Goal: Transaction & Acquisition: Purchase product/service

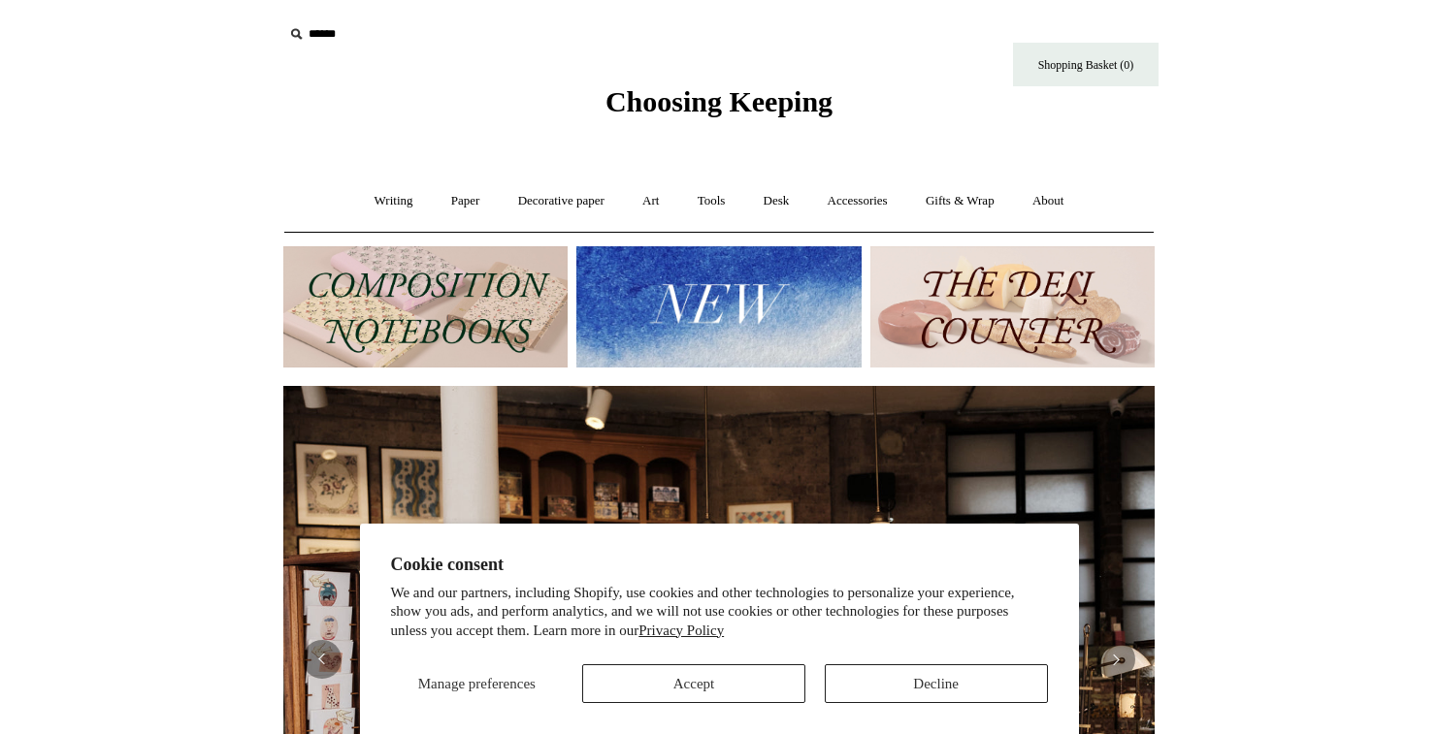
click at [727, 700] on button "Accept" at bounding box center [693, 683] width 223 height 39
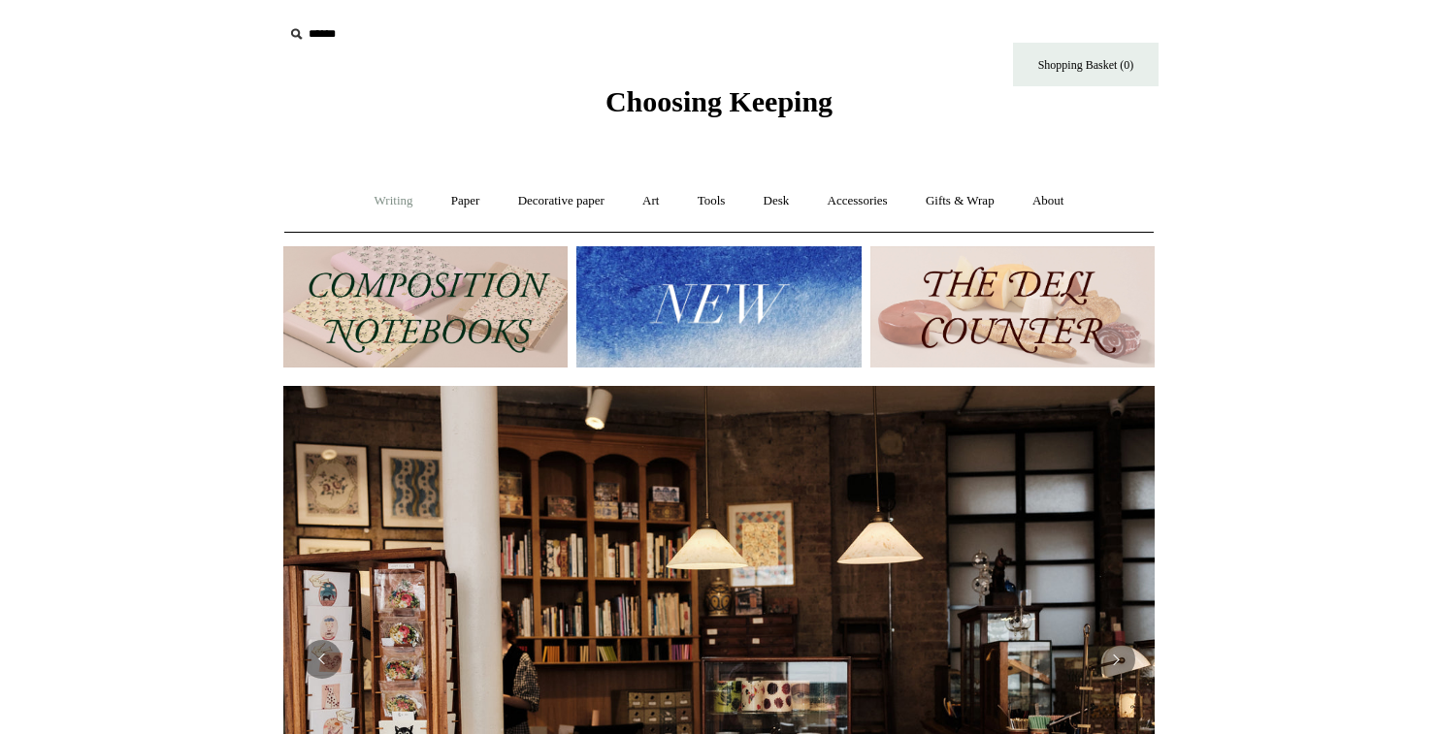
click at [388, 206] on link "Writing +" at bounding box center [394, 201] width 74 height 51
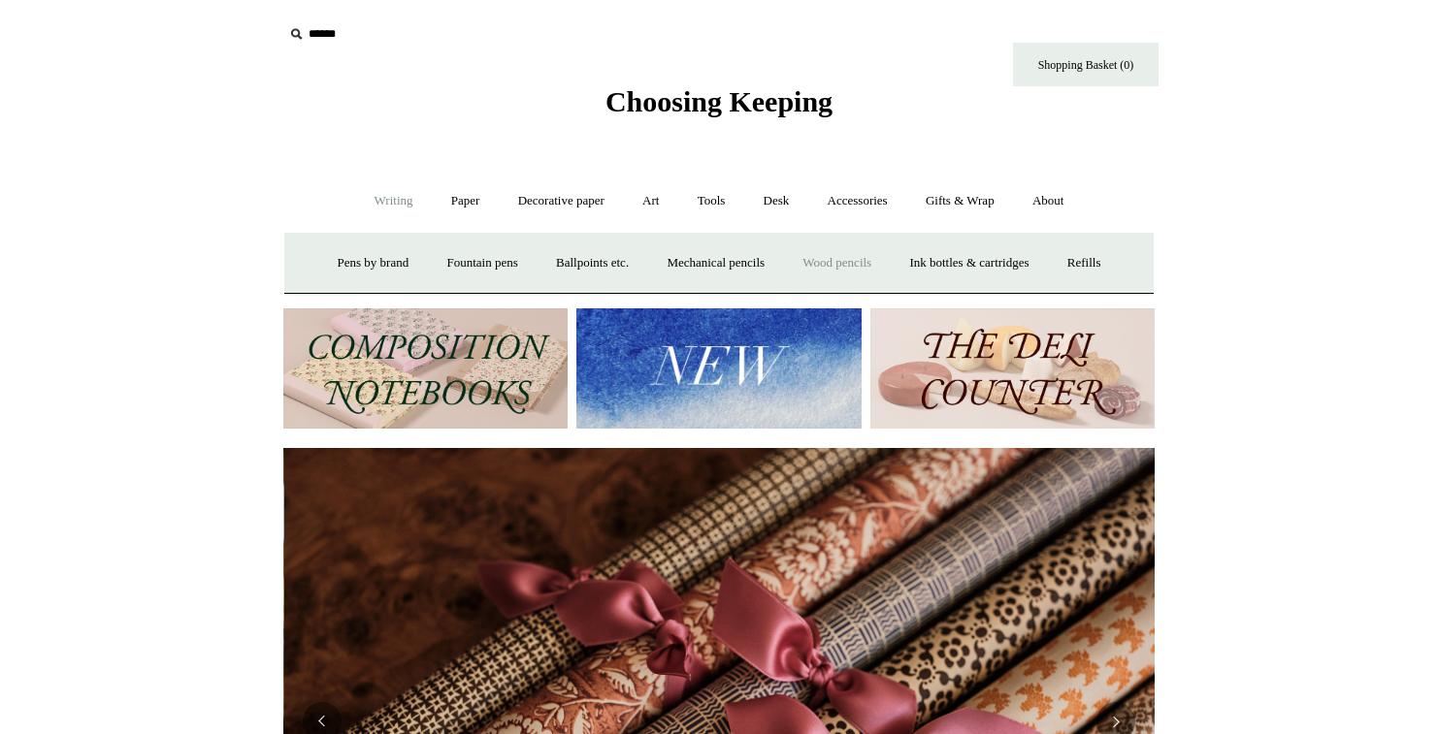
scroll to position [0, 1742]
click at [458, 209] on link "Paper +" at bounding box center [466, 201] width 64 height 51
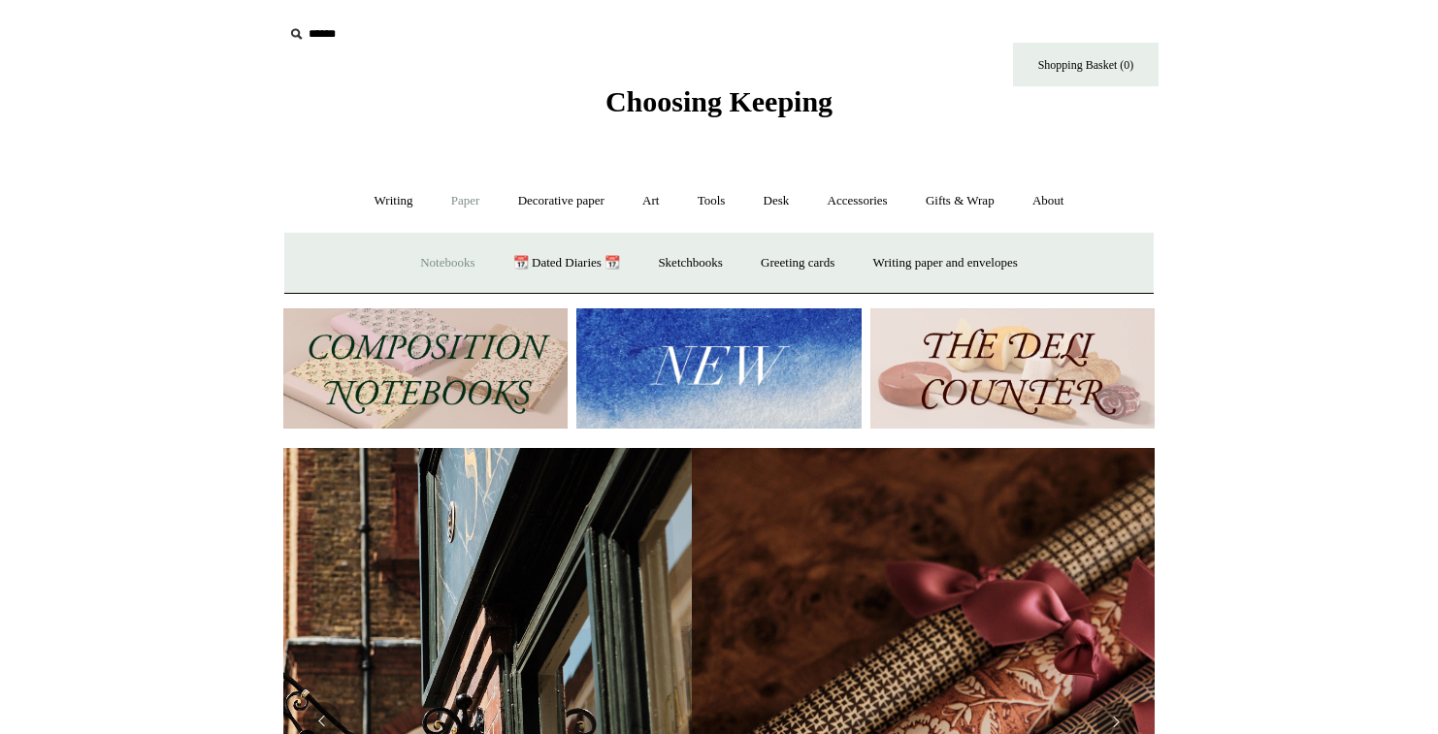
scroll to position [0, 143]
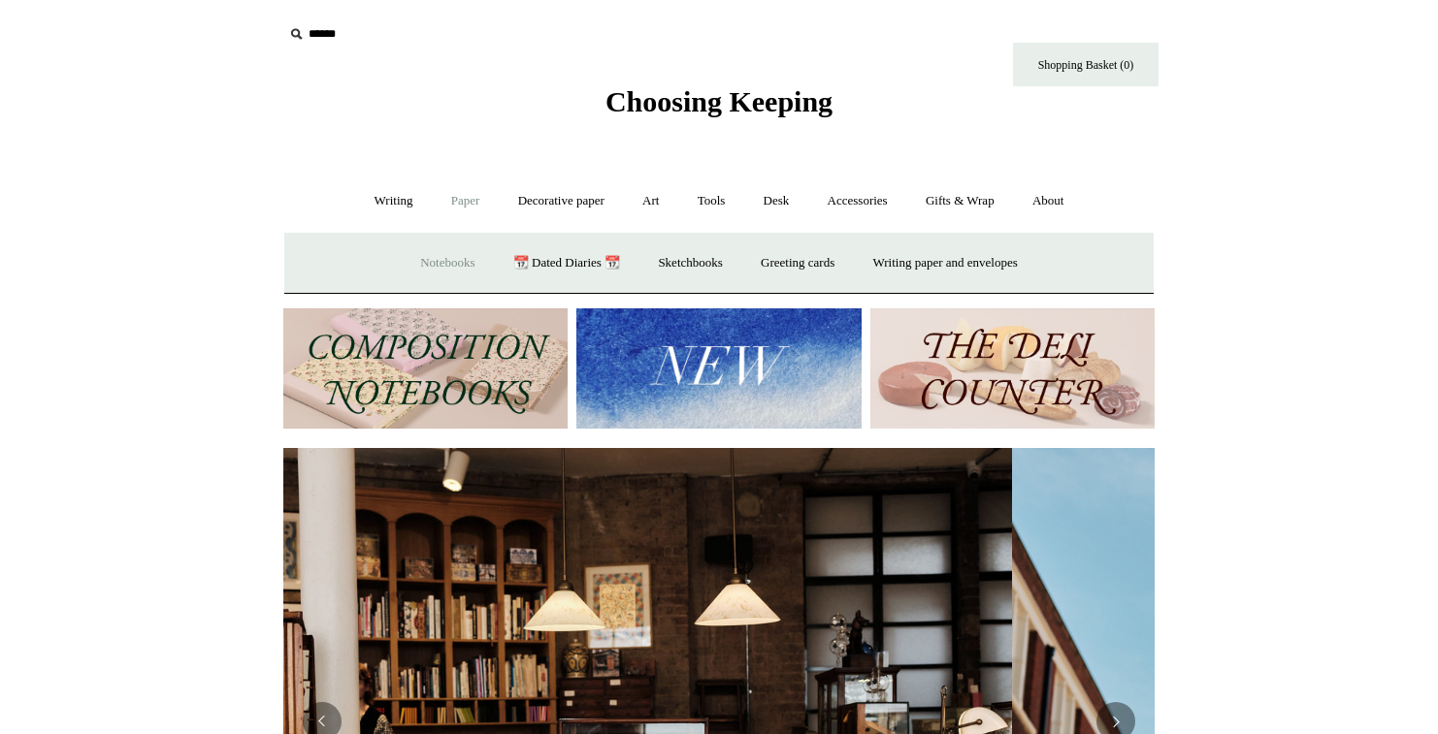
click at [429, 260] on link "Notebooks +" at bounding box center [447, 263] width 89 height 51
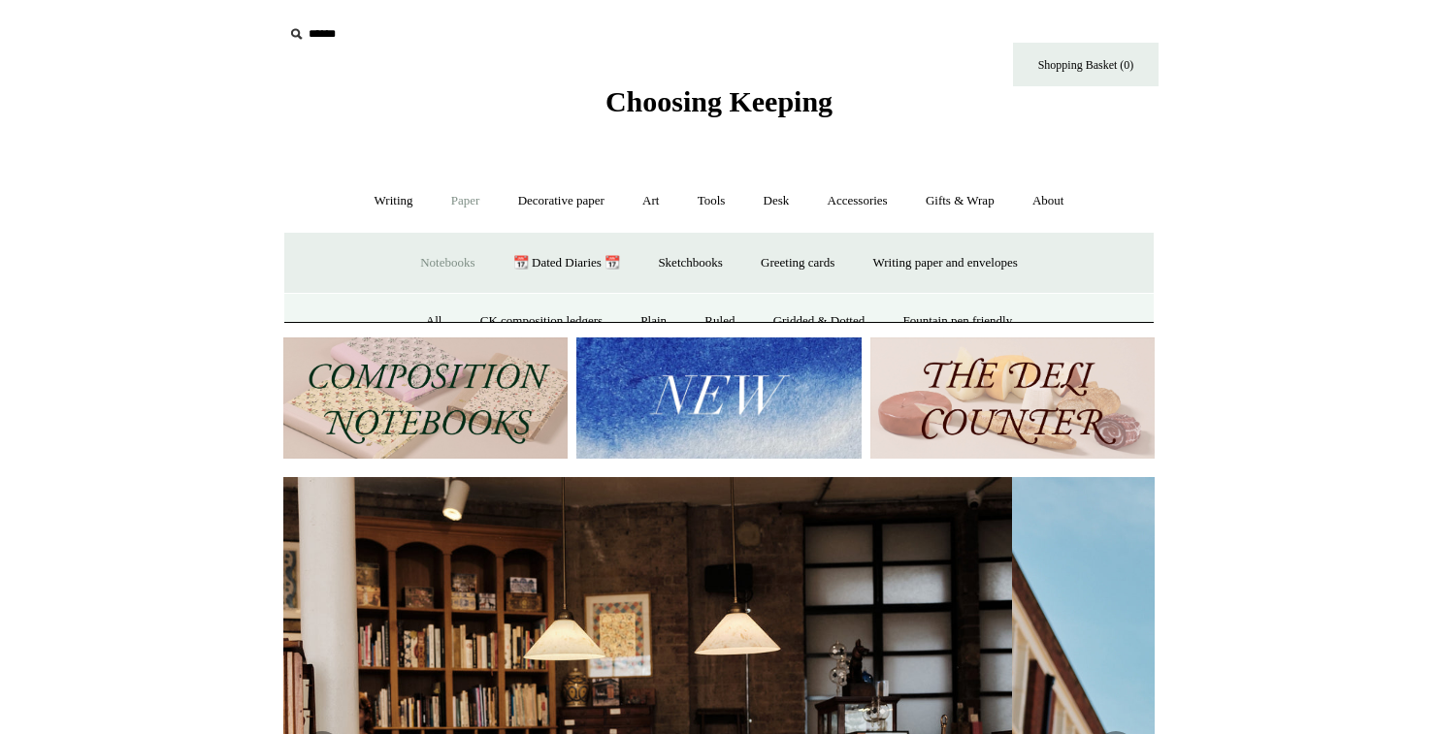
scroll to position [0, 0]
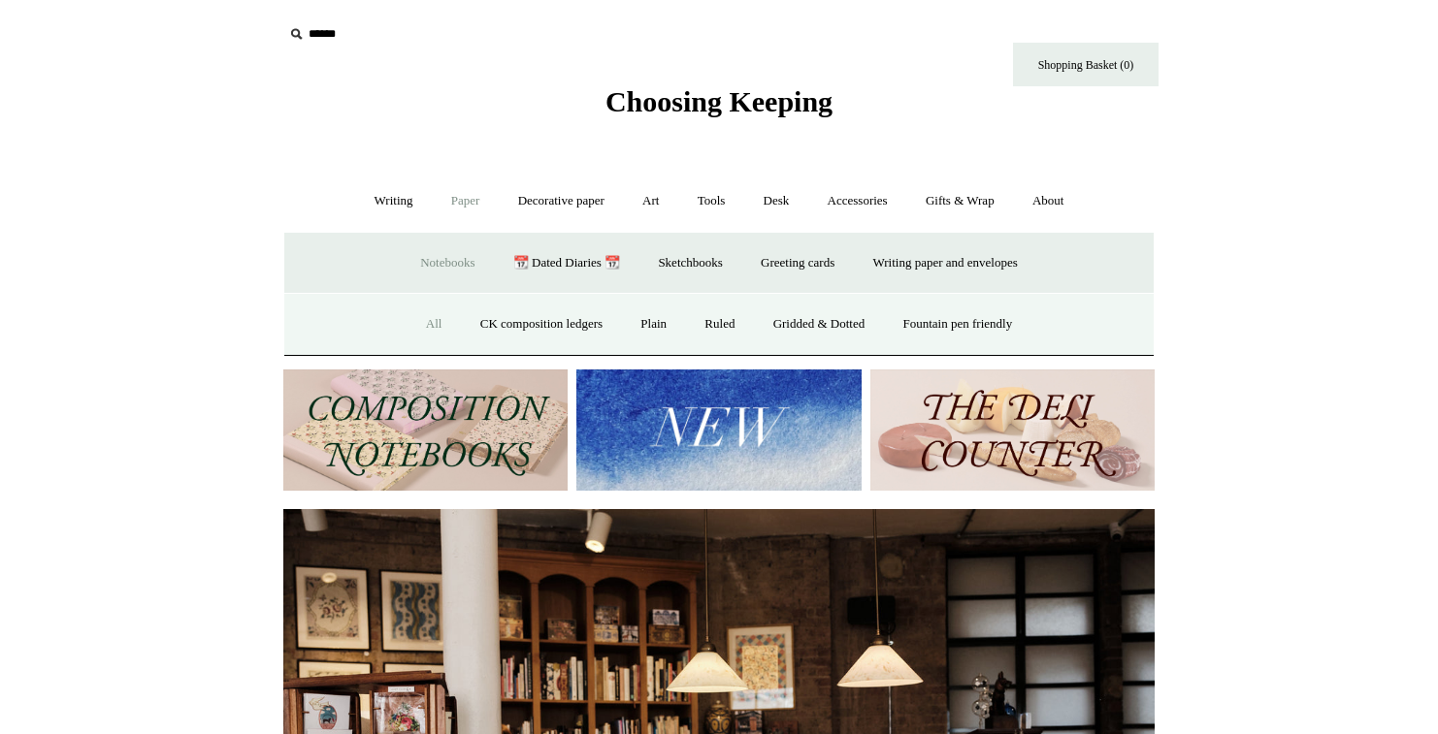
click at [418, 331] on link "All" at bounding box center [433, 324] width 51 height 51
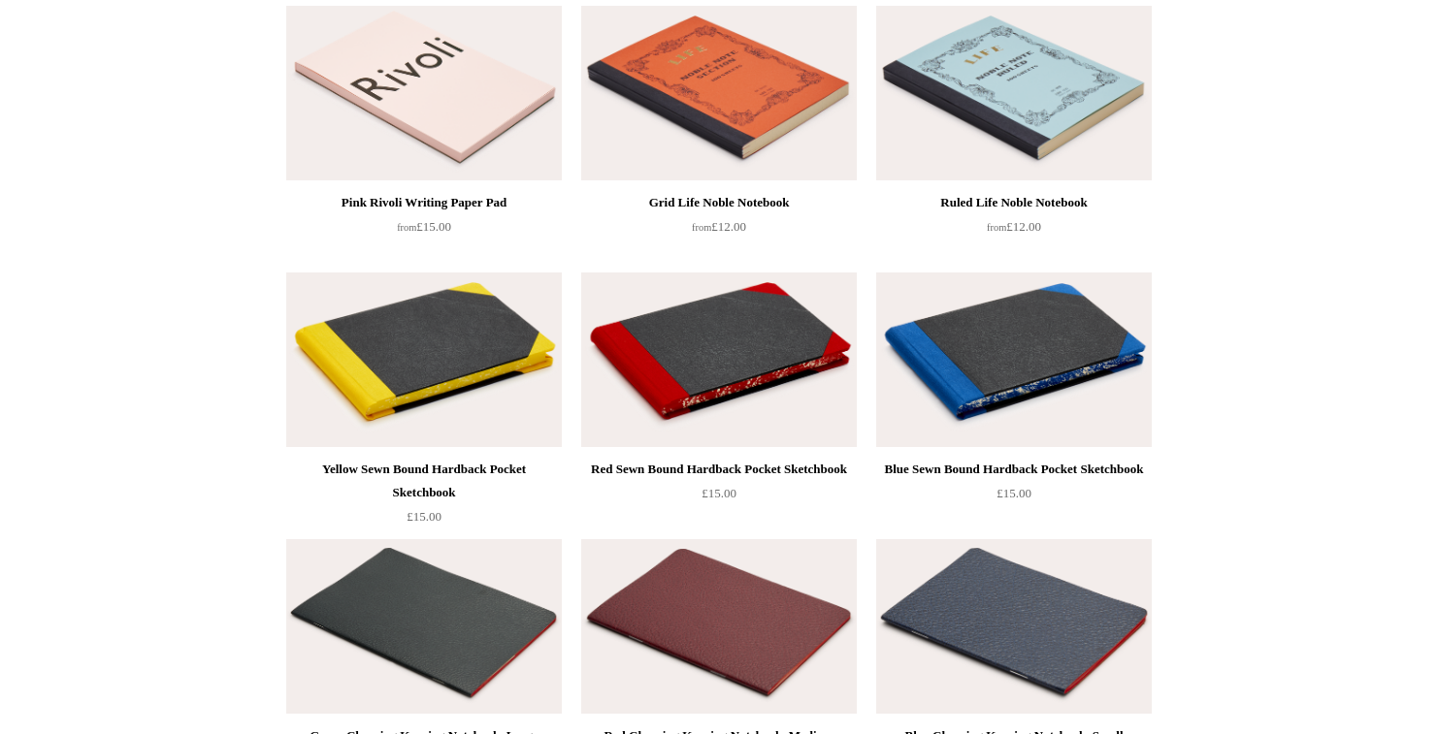
scroll to position [2857, 0]
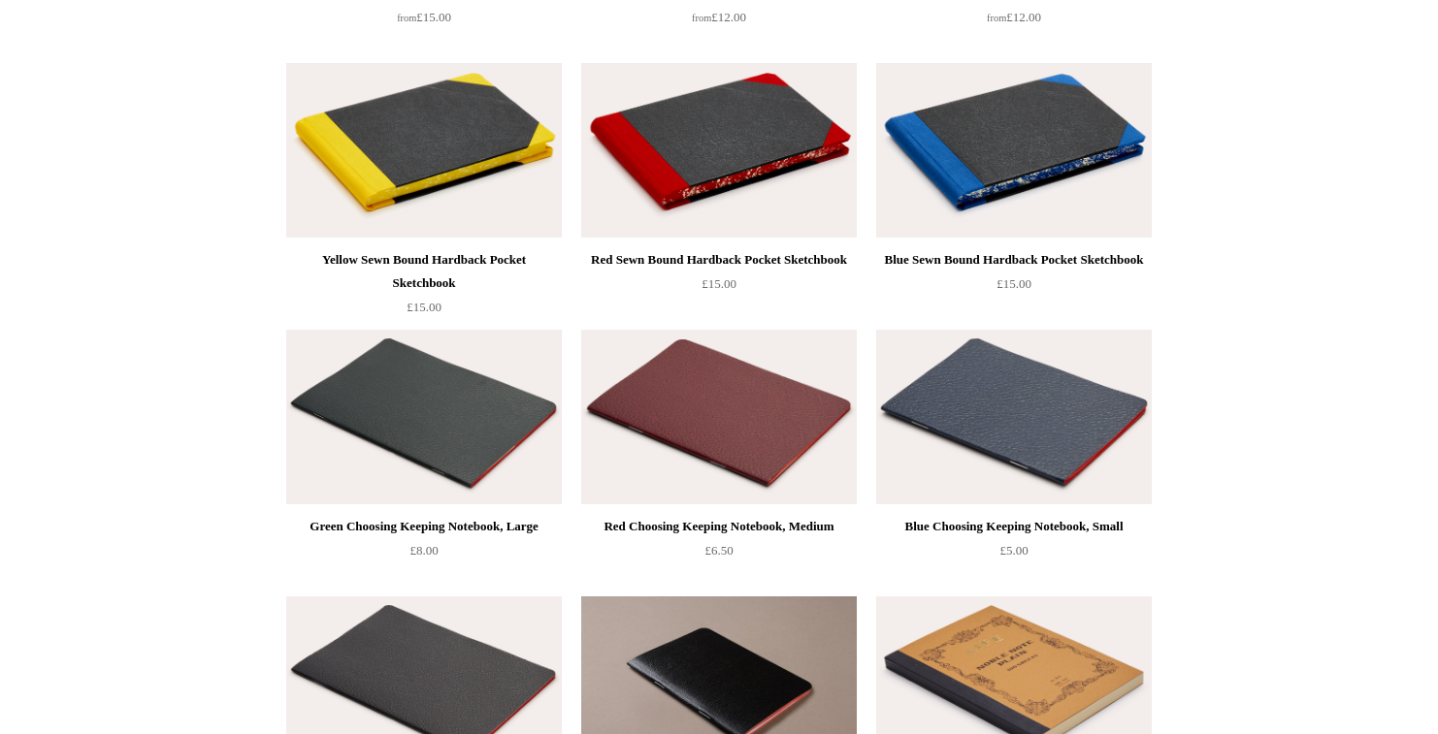
click at [1040, 156] on img at bounding box center [1013, 150] width 275 height 175
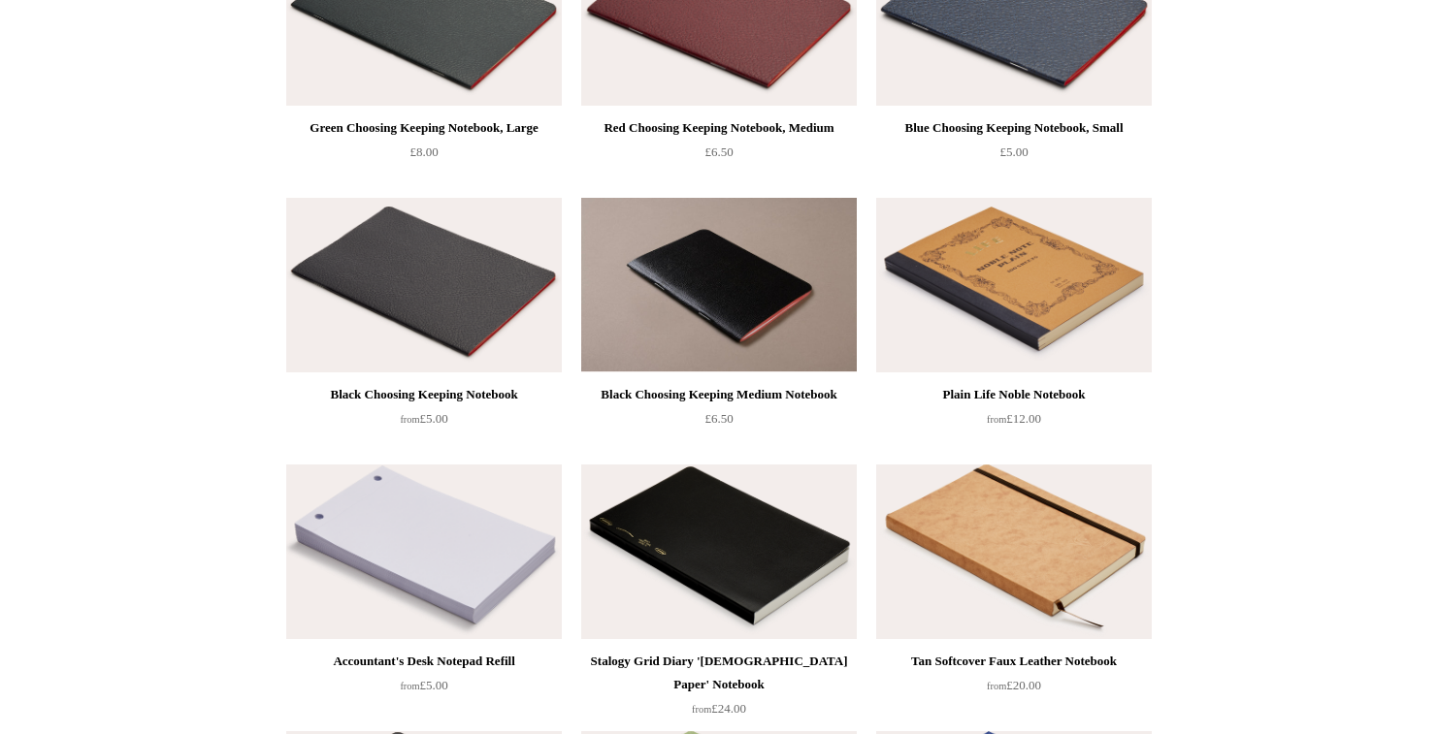
scroll to position [3441, 0]
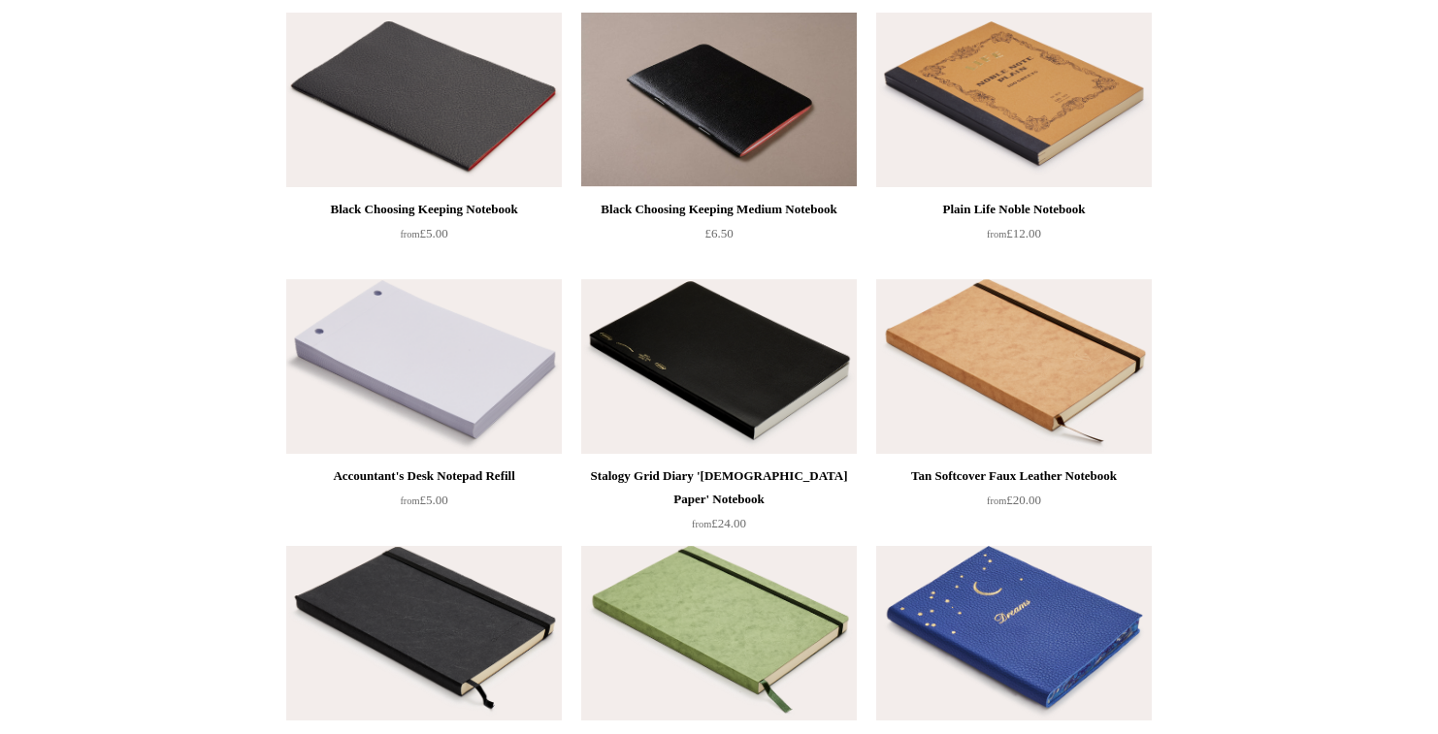
click at [695, 361] on img at bounding box center [718, 366] width 275 height 175
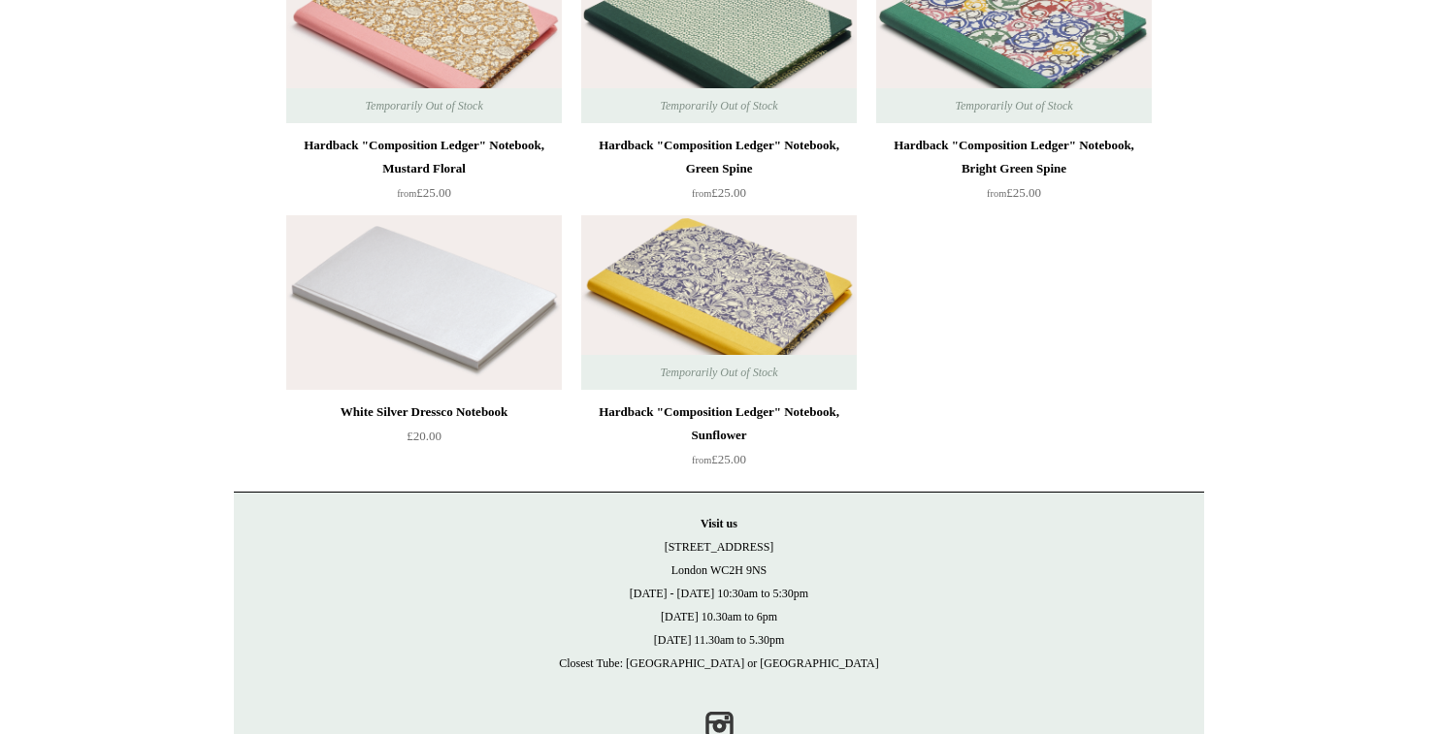
scroll to position [14234, 0]
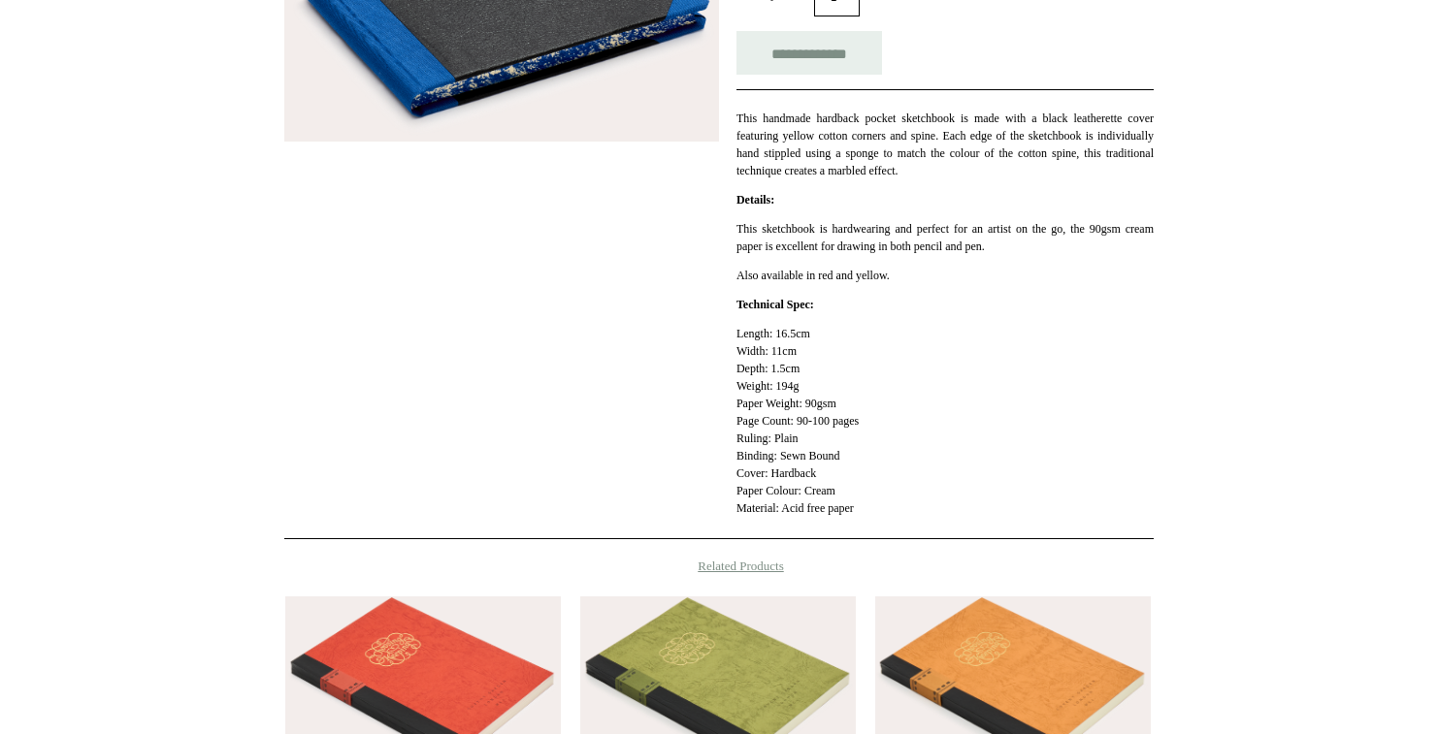
scroll to position [319, 0]
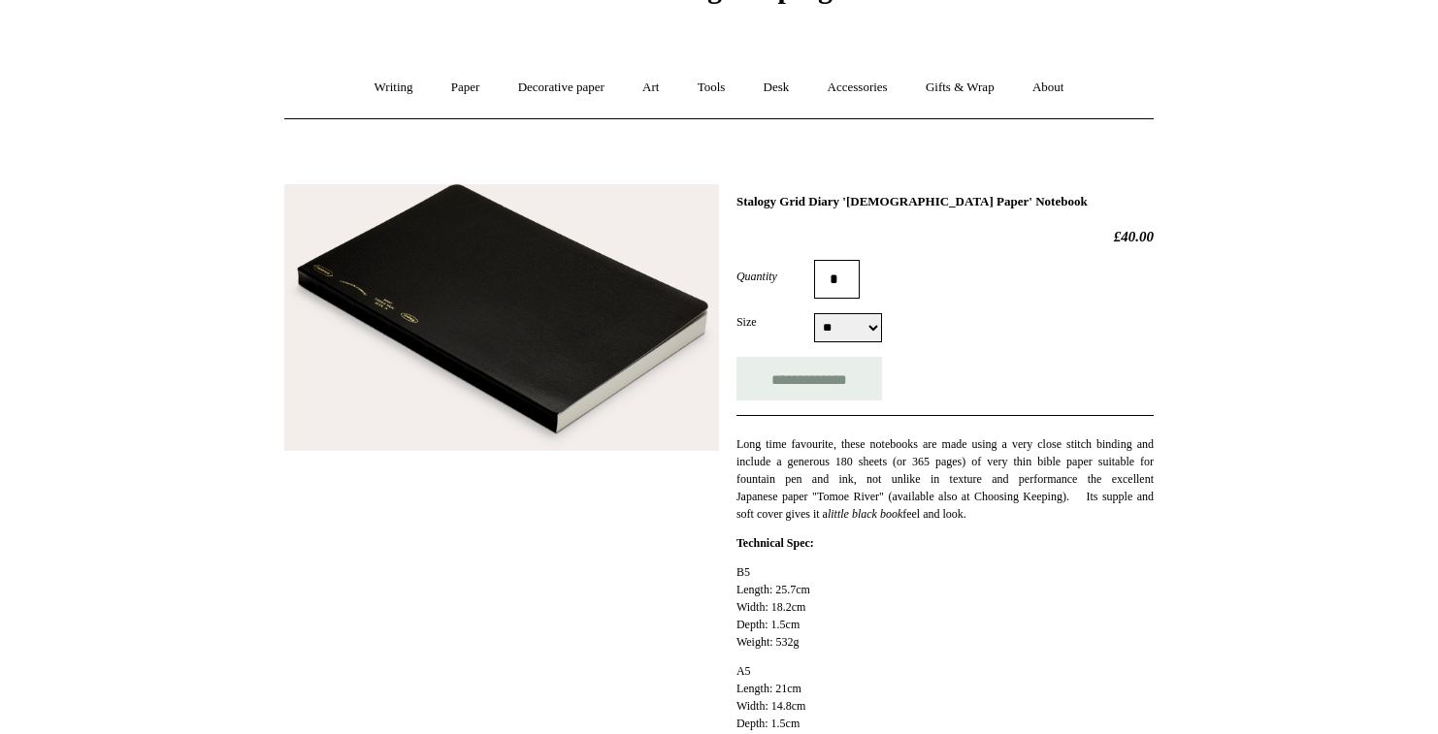
scroll to position [186, 0]
